Goal: Navigation & Orientation: Find specific page/section

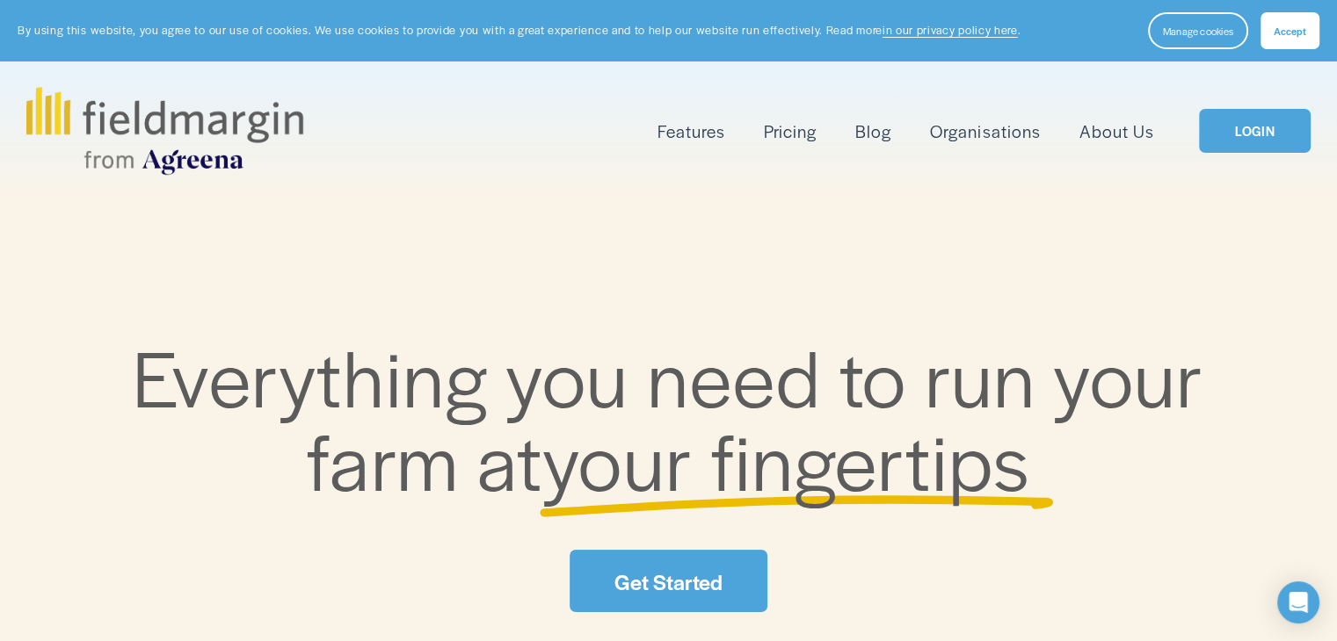
click at [1272, 141] on link "LOGIN" at bounding box center [1254, 131] width 111 height 45
